Goal: Obtain resource: Obtain resource

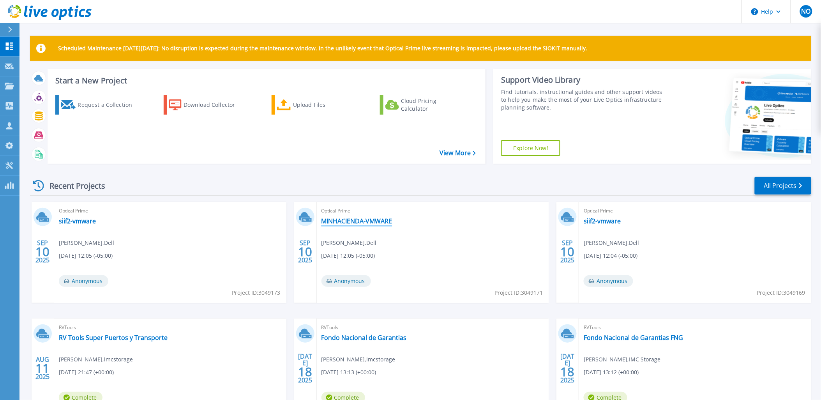
click at [338, 224] on link "MINHACIENDA-VMWARE" at bounding box center [357, 221] width 71 height 8
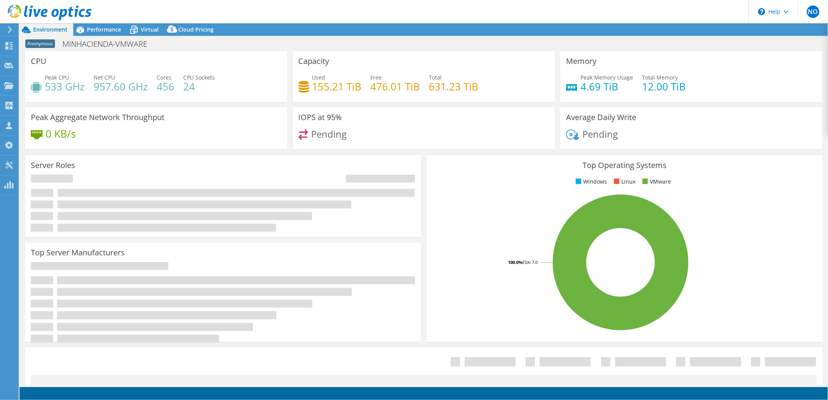
select select "USD"
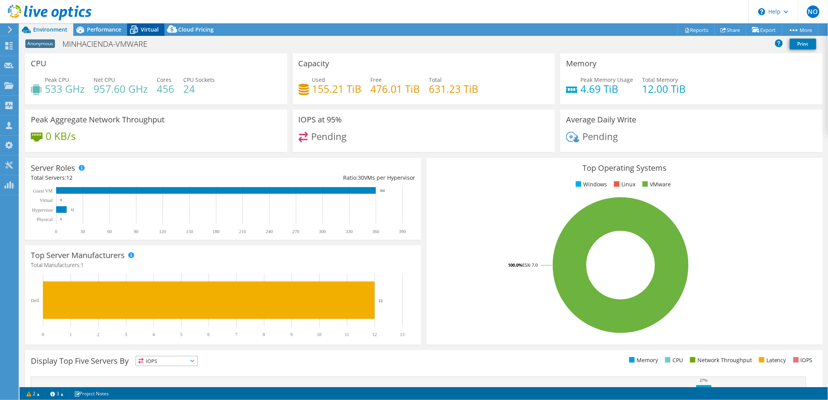
click at [150, 32] on span "Virtual" at bounding box center [150, 29] width 18 height 7
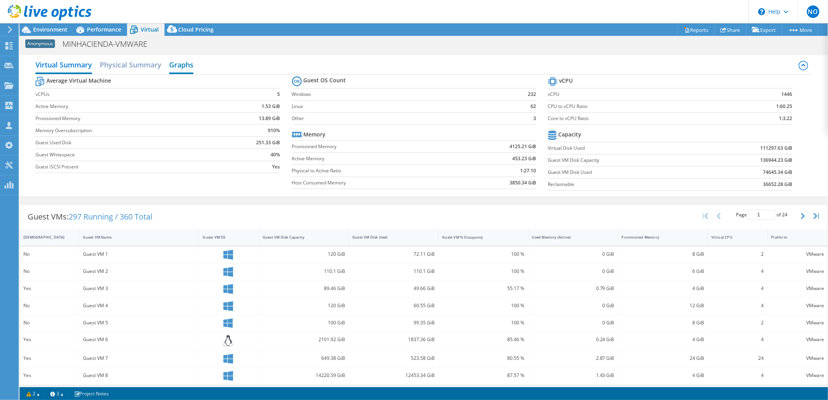
click at [192, 64] on h2 "Graphs" at bounding box center [181, 65] width 24 height 17
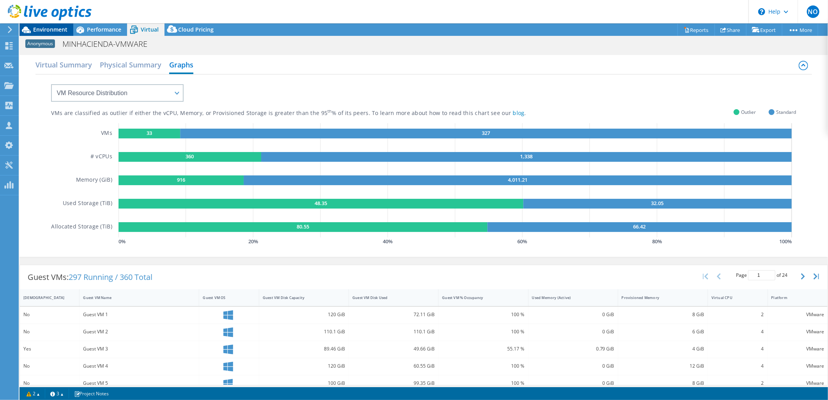
click at [48, 34] on div "Environment" at bounding box center [46, 29] width 54 height 12
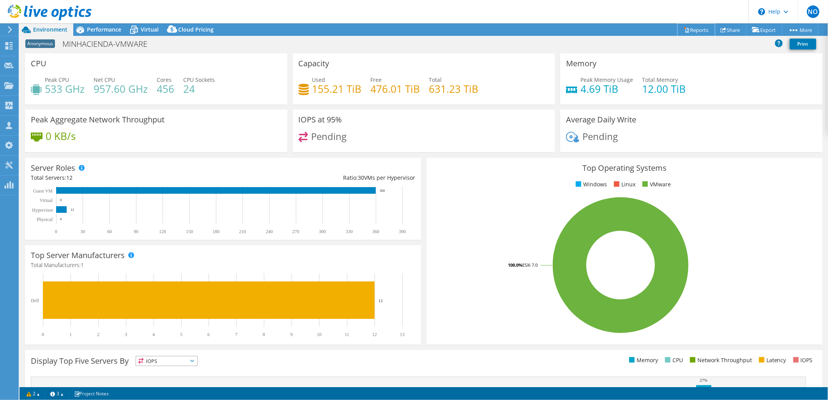
click at [702, 28] on link "Reports" at bounding box center [695, 30] width 37 height 12
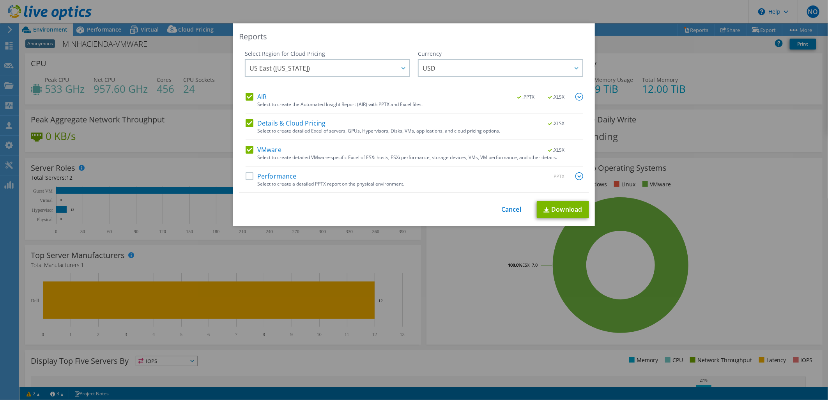
click at [246, 119] on label "Details & Cloud Pricing" at bounding box center [286, 123] width 80 height 8
click at [0, 0] on input "Details & Cloud Pricing" at bounding box center [0, 0] width 0 height 0
click at [560, 213] on link "Download" at bounding box center [563, 210] width 52 height 18
click at [447, 377] on div "Reports Select Region for Cloud Pricing Asia Pacific ([GEOGRAPHIC_DATA]) [GEOGR…" at bounding box center [414, 200] width 828 height 400
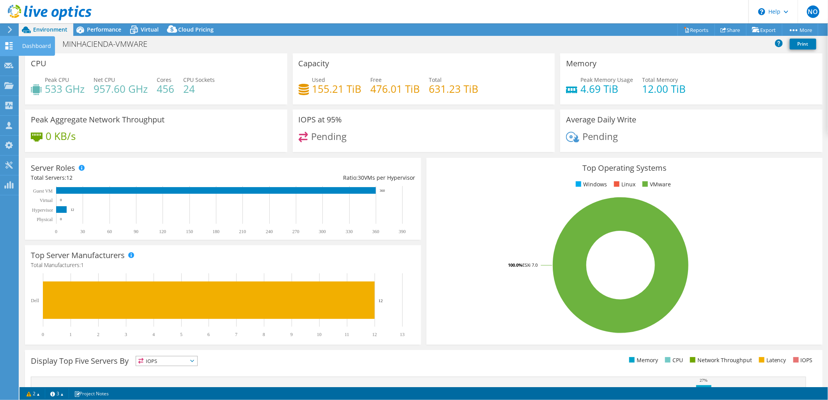
click at [7, 49] on div at bounding box center [8, 46] width 9 height 9
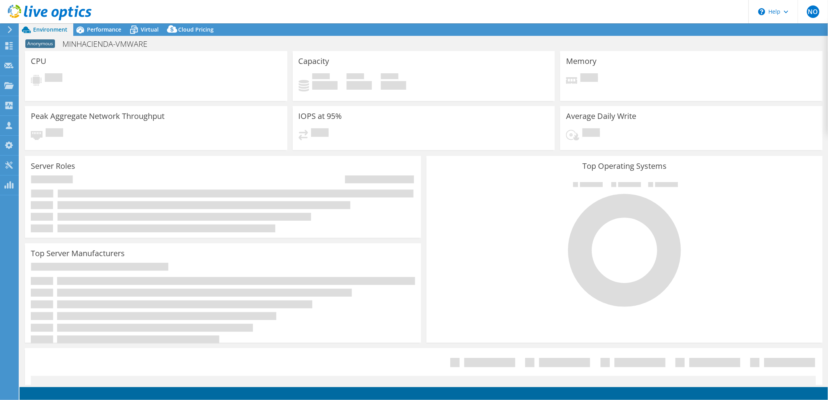
select select
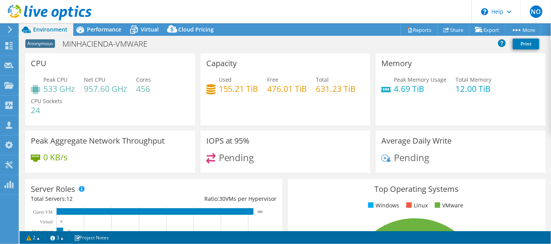
click at [65, 29] on span "Environment" at bounding box center [50, 29] width 34 height 7
click at [97, 30] on span "Performance" at bounding box center [104, 29] width 34 height 7
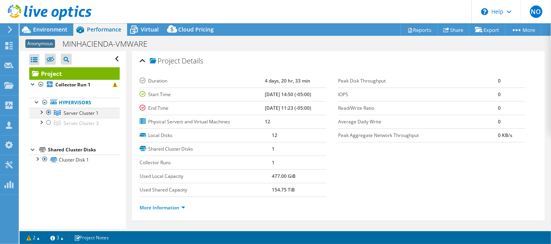
click at [41, 109] on div at bounding box center [41, 112] width 8 height 8
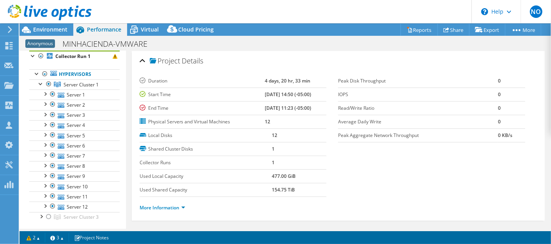
scroll to position [43, 0]
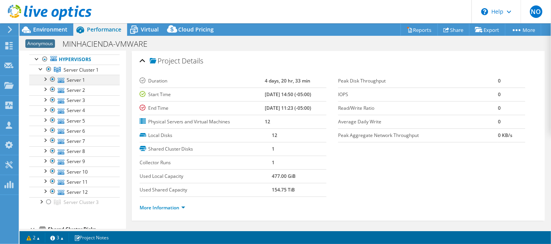
click at [46, 77] on div at bounding box center [45, 79] width 8 height 8
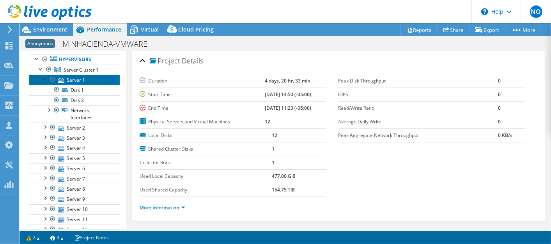
click at [79, 79] on link "Server 1" at bounding box center [74, 80] width 90 height 10
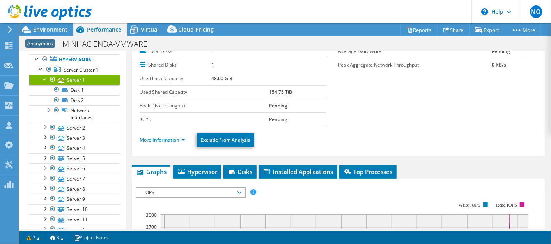
scroll to position [0, 0]
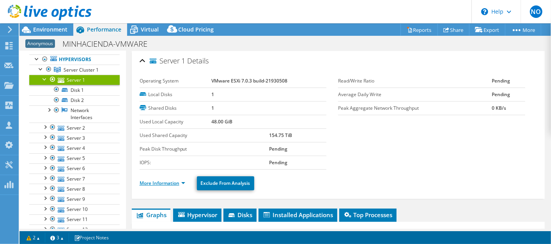
click at [169, 180] on link "More Information" at bounding box center [163, 183] width 46 height 7
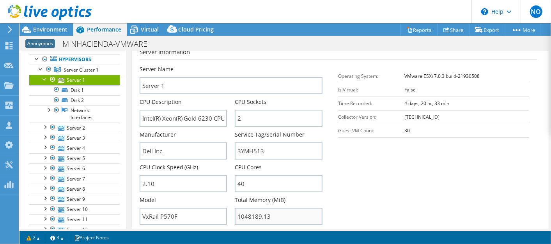
scroll to position [173, 0]
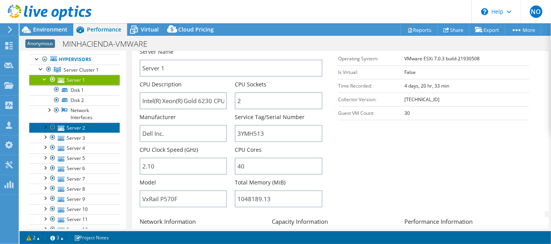
click at [70, 127] on link "Server 2" at bounding box center [74, 128] width 90 height 10
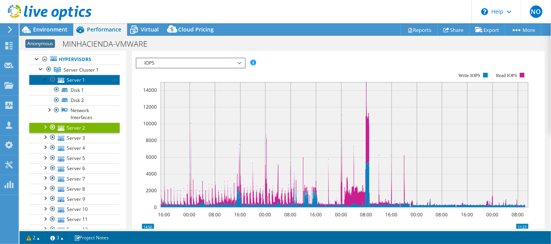
click at [79, 78] on link "Server 1" at bounding box center [74, 80] width 90 height 10
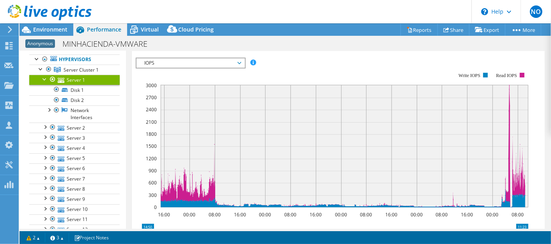
click at [178, 63] on span "IOPS" at bounding box center [190, 62] width 100 height 9
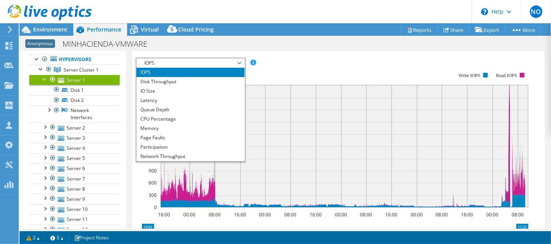
click at [285, 62] on rect at bounding box center [332, 140] width 392 height 156
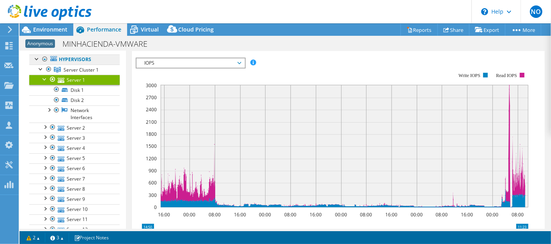
click at [78, 57] on link "Hypervisors" at bounding box center [74, 60] width 90 height 10
click at [62, 60] on link "Hypervisors" at bounding box center [74, 60] width 90 height 10
click at [39, 66] on div at bounding box center [41, 69] width 8 height 8
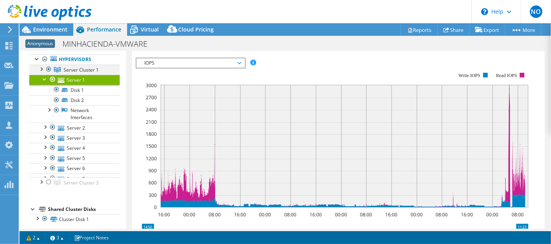
scroll to position [0, 0]
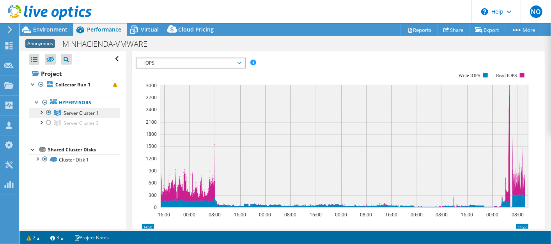
click at [67, 113] on span "Server Cluster 1" at bounding box center [81, 113] width 35 height 7
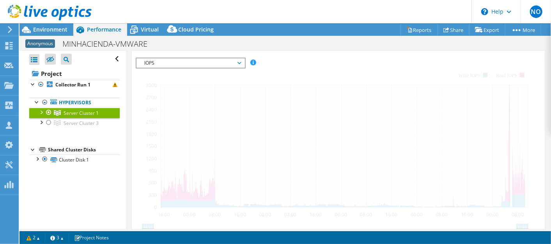
scroll to position [168, 0]
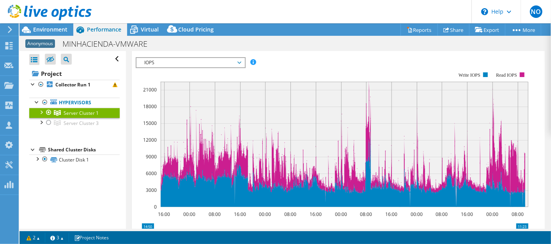
click at [41, 110] on div at bounding box center [41, 112] width 8 height 8
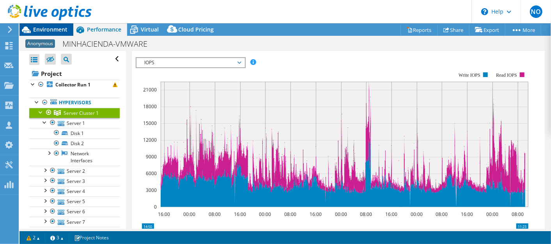
click at [58, 29] on span "Environment" at bounding box center [50, 29] width 34 height 7
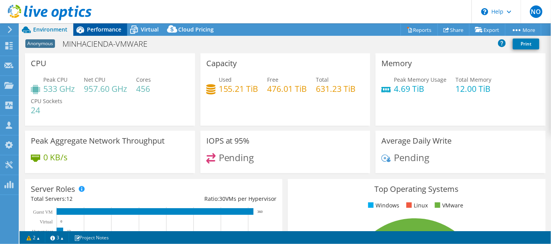
click at [92, 32] on span "Performance" at bounding box center [104, 29] width 34 height 7
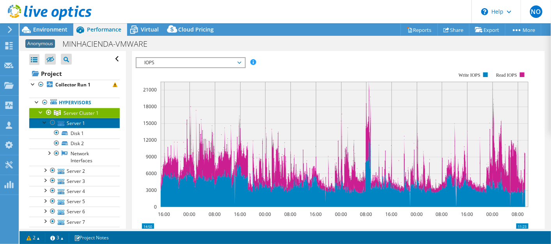
click at [101, 122] on link "Server 1" at bounding box center [74, 123] width 90 height 10
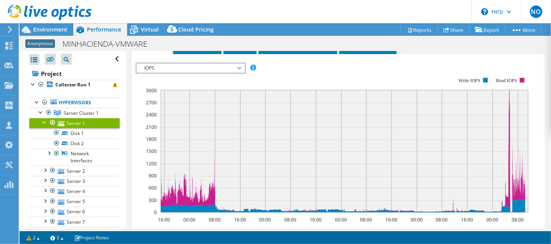
scroll to position [173, 0]
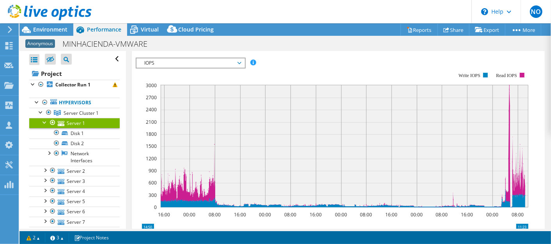
click at [229, 62] on span "IOPS" at bounding box center [190, 62] width 100 height 9
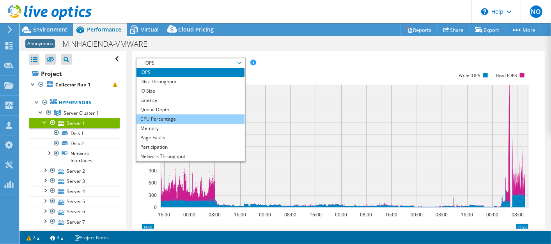
click at [194, 115] on li "CPU Percentage" at bounding box center [190, 119] width 108 height 9
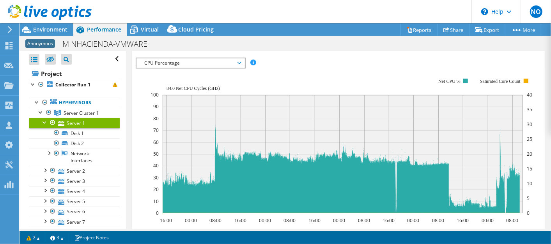
click at [235, 62] on span "CPU Percentage" at bounding box center [190, 62] width 100 height 9
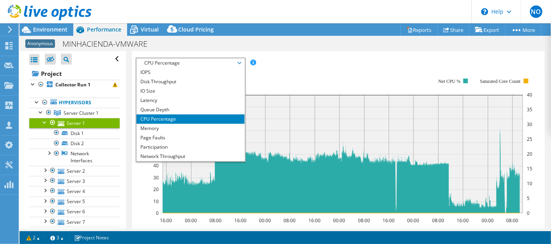
click at [299, 51] on div "IOPS Disk Throughput IO Size Latency Queue Depth CPU Percentage Memory Page Fau…" at bounding box center [338, 189] width 405 height 281
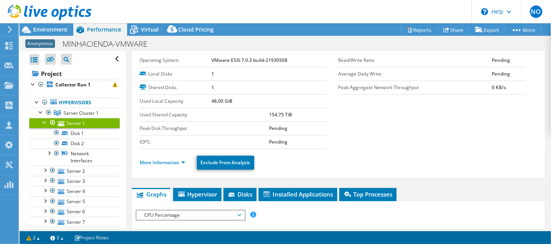
scroll to position [0, 0]
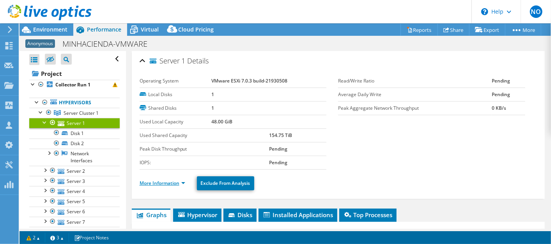
click at [150, 180] on link "More Information" at bounding box center [163, 183] width 46 height 7
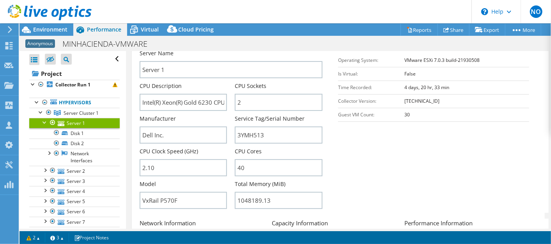
scroll to position [173, 0]
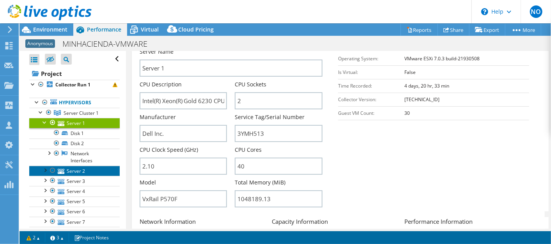
click at [90, 173] on link "Server 2" at bounding box center [74, 171] width 90 height 10
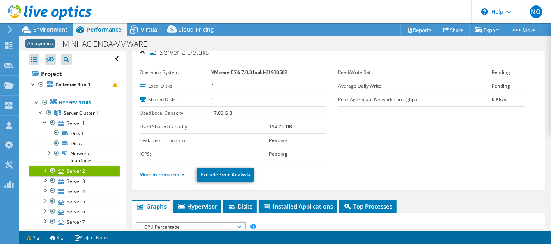
scroll to position [0, 0]
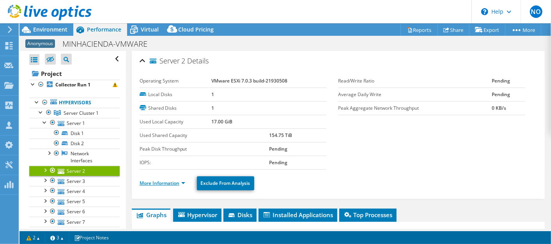
click at [170, 181] on link "More Information" at bounding box center [163, 183] width 46 height 7
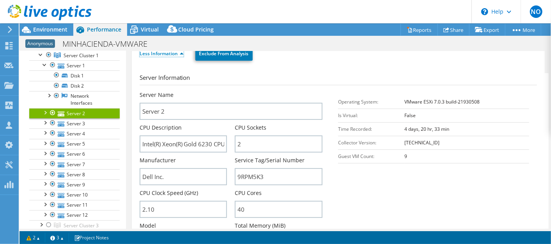
scroll to position [75, 0]
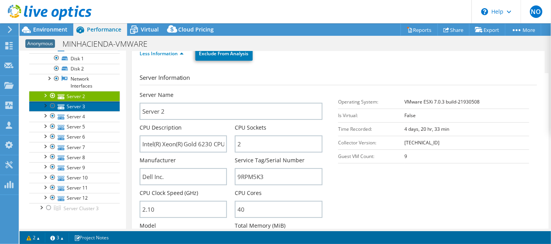
click at [89, 107] on link "Server 3" at bounding box center [74, 106] width 90 height 10
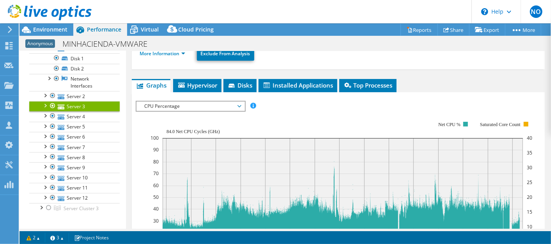
scroll to position [84, 0]
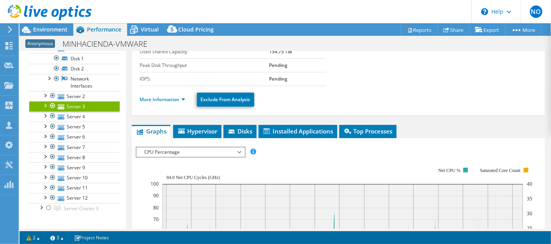
click at [155, 93] on ul "More Information Exclude From Analysis" at bounding box center [338, 99] width 397 height 16
click at [159, 97] on link "More Information" at bounding box center [163, 99] width 46 height 7
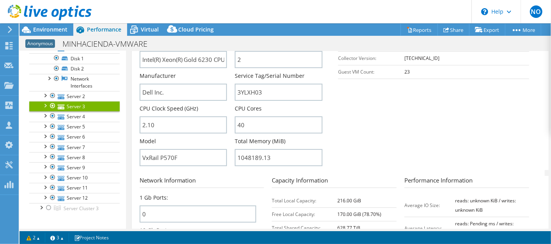
scroll to position [257, 0]
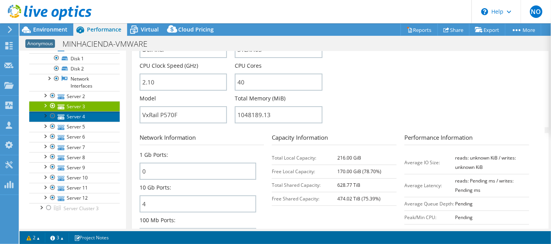
click at [90, 116] on link "Server 4" at bounding box center [74, 116] width 90 height 10
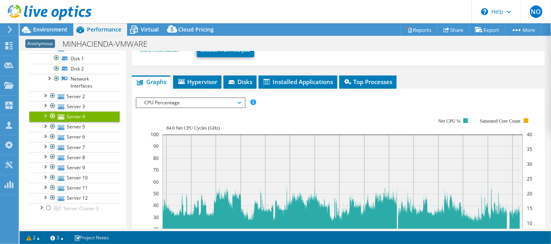
scroll to position [90, 0]
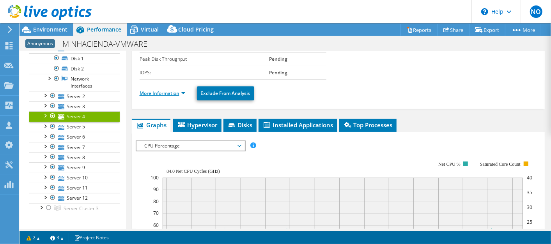
click at [157, 92] on link "More Information" at bounding box center [163, 93] width 46 height 7
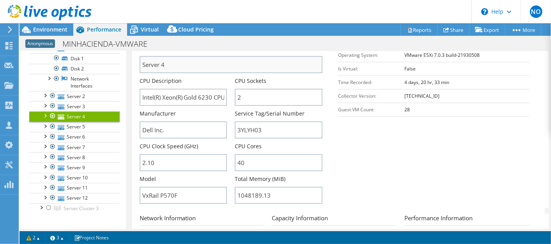
scroll to position [177, 0]
click at [98, 123] on link "Server 5" at bounding box center [74, 127] width 90 height 10
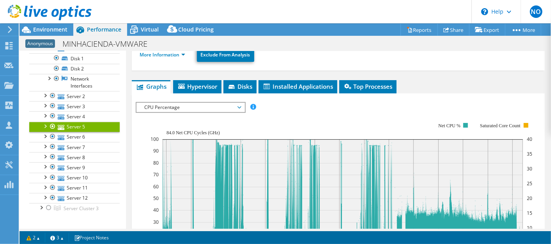
scroll to position [90, 0]
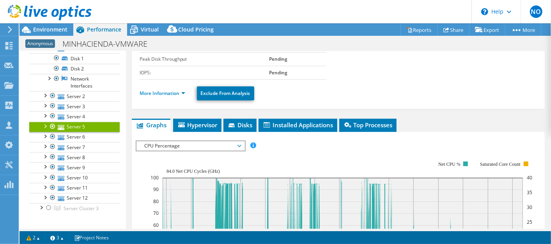
drag, startPoint x: 170, startPoint y: 65, endPoint x: 157, endPoint y: 111, distance: 47.2
click at [157, 111] on div "Server 5 Details Operating System VMware ESXi 7.0.3 build-21930508 Local Disks …" at bounding box center [338, 214] width 424 height 506
click at [147, 94] on link "More Information" at bounding box center [163, 93] width 46 height 7
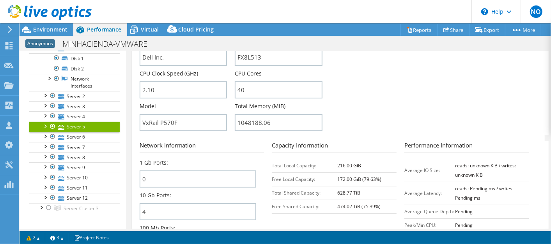
scroll to position [263, 0]
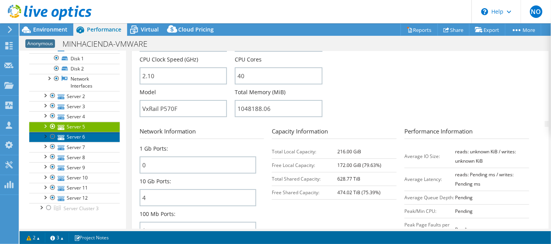
click at [95, 134] on link "Server 6" at bounding box center [74, 137] width 90 height 10
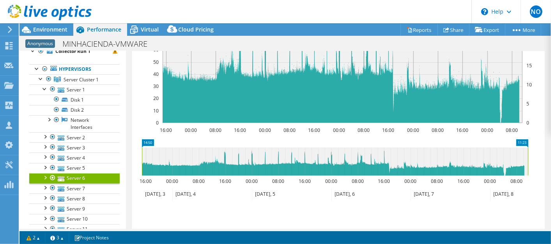
scroll to position [0, 0]
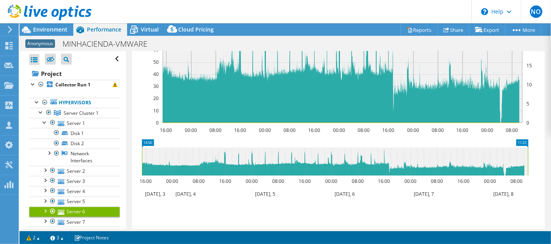
click at [141, 95] on icon "16:00 00:00 08:00 16:00 00:00 08:00 16:00 00:00 08:00 16:00 00:00 08:00 16:00 0…" at bounding box center [335, 56] width 398 height 156
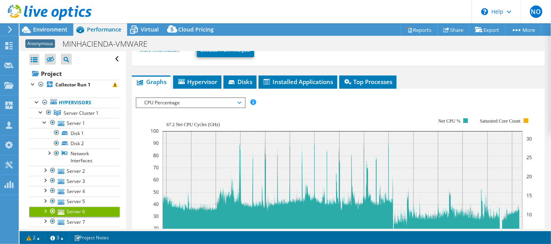
scroll to position [90, 0]
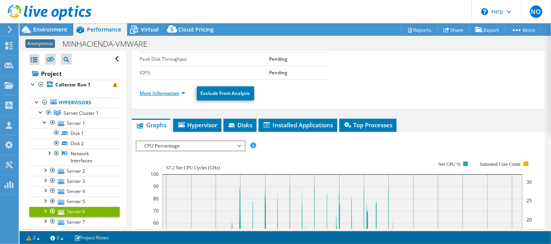
click at [140, 90] on link "More Information" at bounding box center [163, 93] width 46 height 7
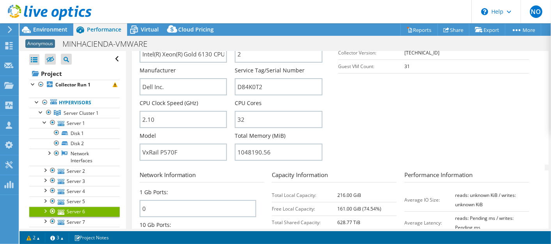
scroll to position [220, 0]
click at [416, 129] on section "Server Information Server Name Server 6 CPU Description Intel(R) Xeon(R) Gold 6…" at bounding box center [340, 74] width 401 height 182
